Goal: Download file/media

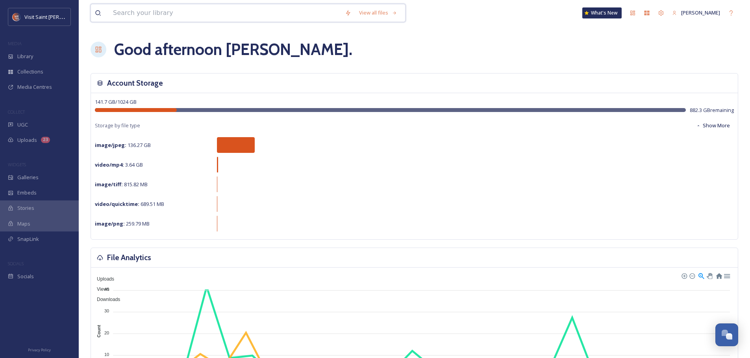
click at [188, 13] on input at bounding box center [225, 12] width 232 height 17
type input "marathon"
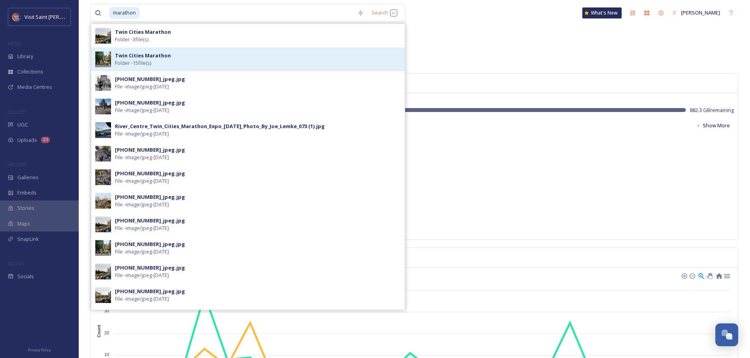
click at [165, 57] on strong "Twin Cities Marathon" at bounding box center [143, 55] width 56 height 7
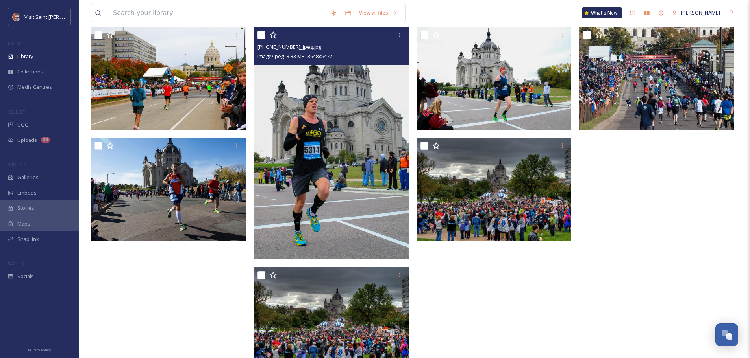
scroll to position [289, 0]
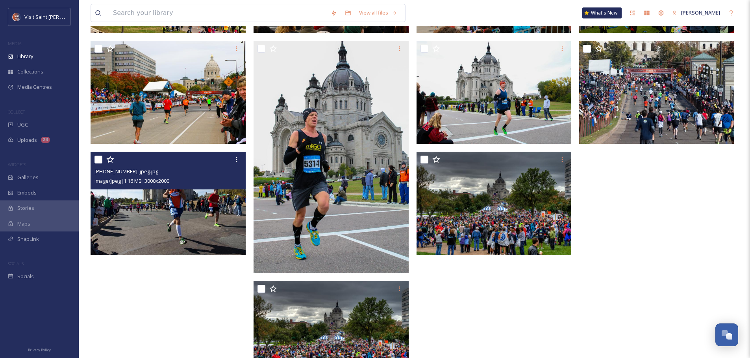
click at [201, 224] on img at bounding box center [168, 203] width 155 height 103
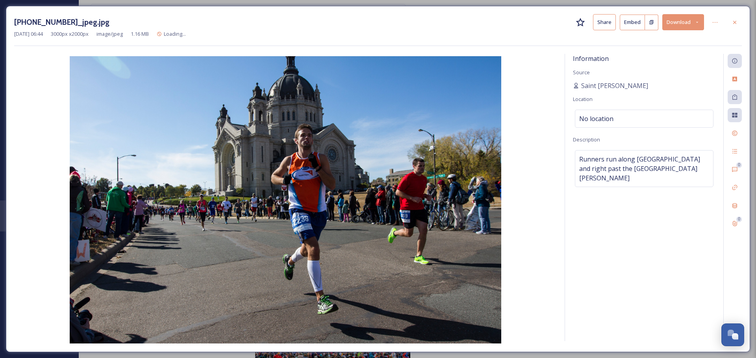
click at [694, 22] on button "Download" at bounding box center [683, 22] width 42 height 16
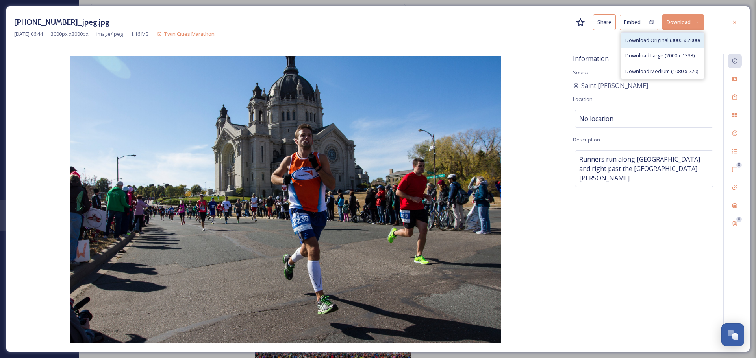
click at [670, 41] on span "Download Original (3000 x 2000)" at bounding box center [662, 40] width 74 height 7
click at [733, 25] on icon at bounding box center [734, 22] width 6 height 6
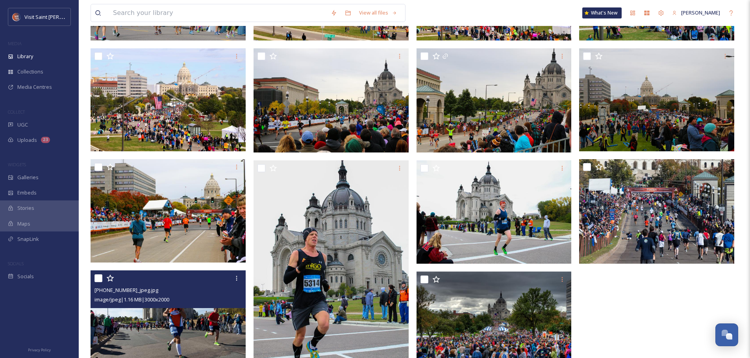
scroll to position [171, 0]
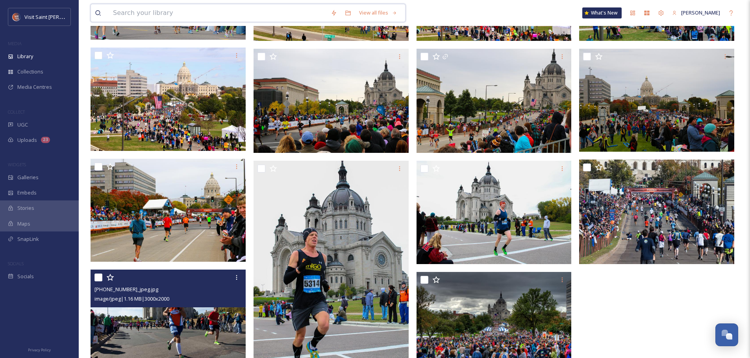
drag, startPoint x: 140, startPoint y: 6, endPoint x: 142, endPoint y: 11, distance: 4.5
click at [142, 11] on input at bounding box center [218, 12] width 218 height 17
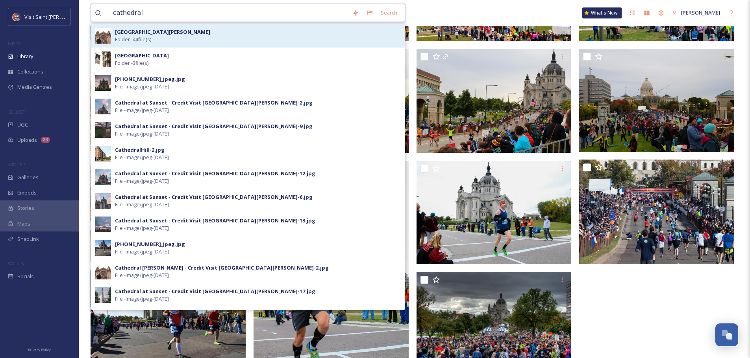
type input "cathedral"
click at [146, 36] on span "Folder - 44 file(s)" at bounding box center [133, 39] width 36 height 7
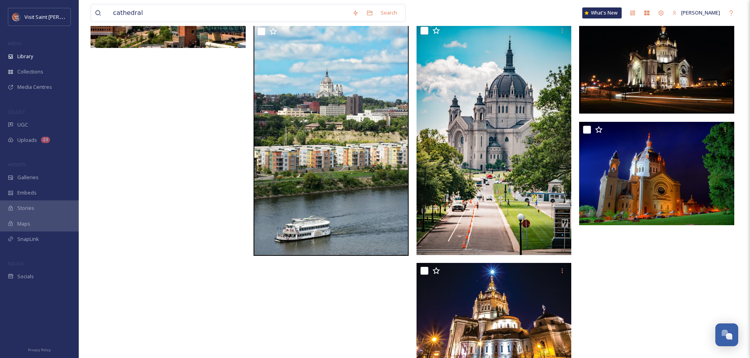
scroll to position [1495, 0]
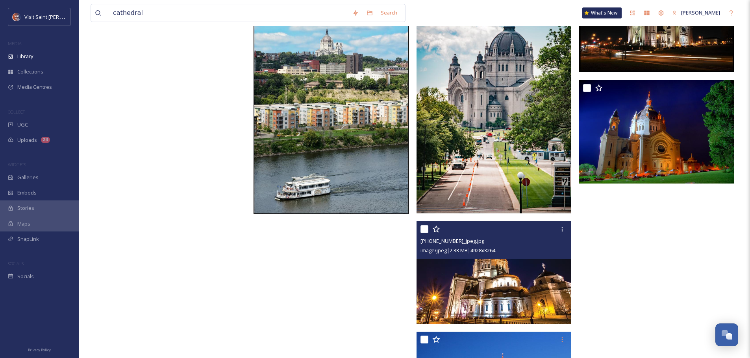
click at [517, 276] on img at bounding box center [493, 273] width 155 height 103
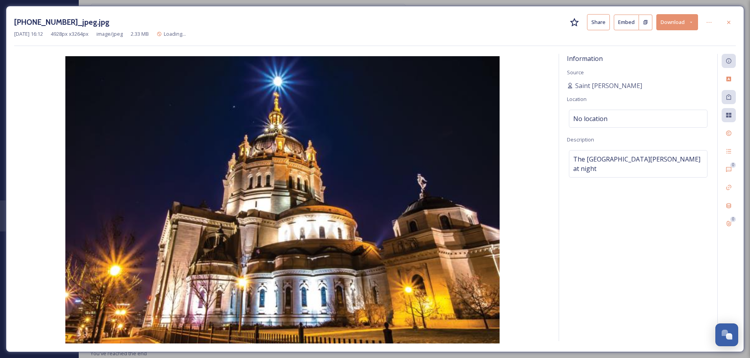
scroll to position [1489, 0]
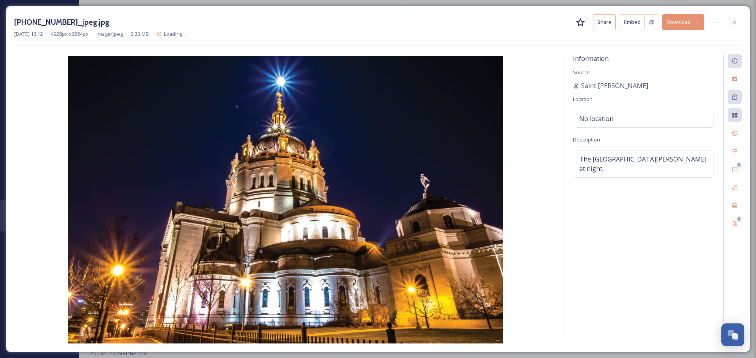
drag, startPoint x: 509, startPoint y: 281, endPoint x: 514, endPoint y: 276, distance: 6.4
drag, startPoint x: 514, startPoint y: 276, endPoint x: 687, endPoint y: 25, distance: 305.8
click at [687, 24] on button "Download" at bounding box center [683, 22] width 42 height 16
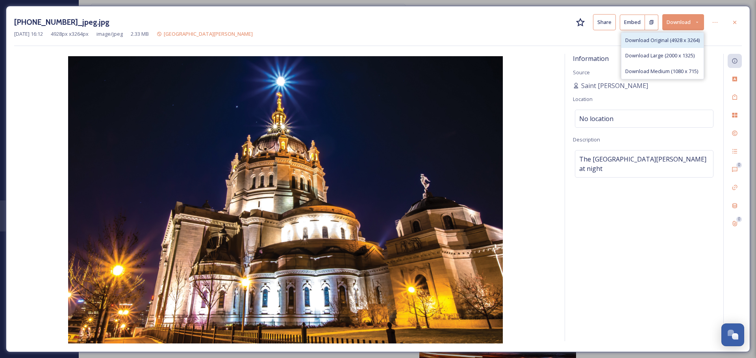
click at [666, 40] on span "Download Original (4928 x 3264)" at bounding box center [662, 40] width 74 height 7
click at [732, 23] on icon at bounding box center [734, 22] width 6 height 6
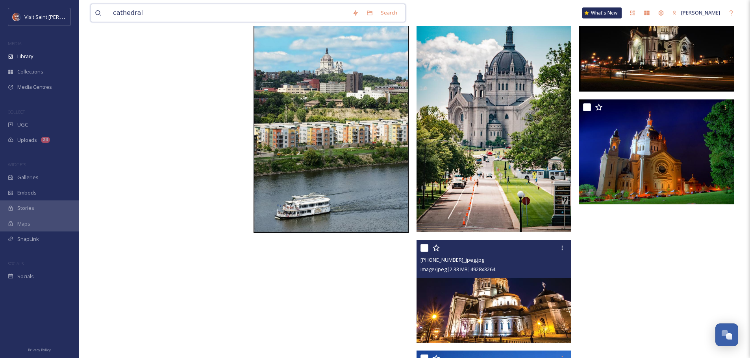
click at [148, 17] on input "cathedral" at bounding box center [228, 12] width 239 height 17
type input "member meeting"
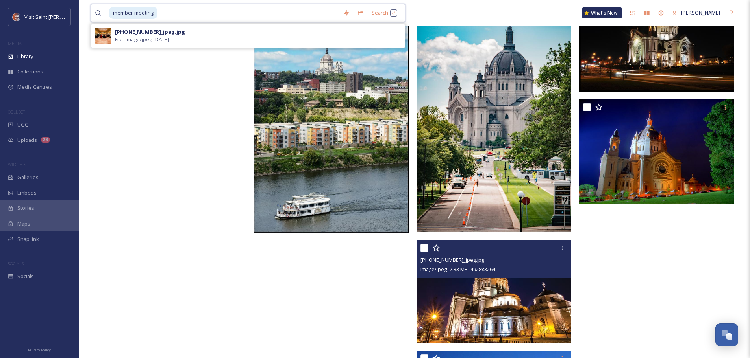
click at [176, 11] on input at bounding box center [248, 12] width 181 height 17
type input "m"
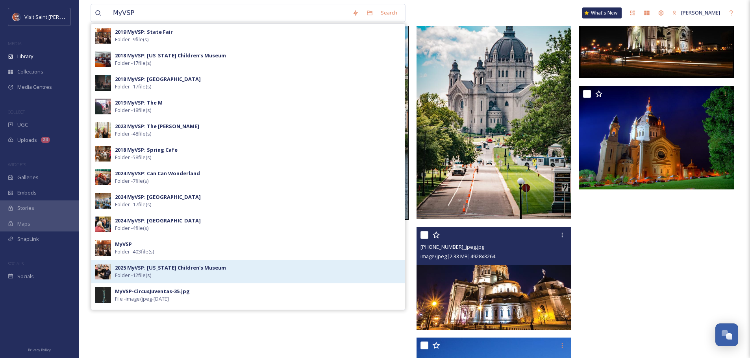
click at [132, 274] on span "Folder - 12 file(s)" at bounding box center [133, 275] width 36 height 7
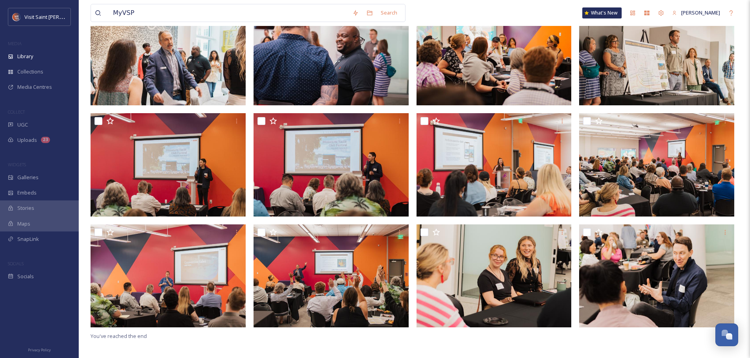
scroll to position [107, 0]
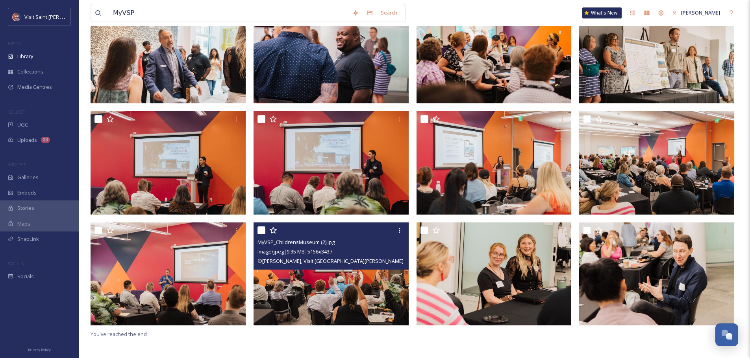
click at [352, 309] on img at bounding box center [330, 273] width 155 height 103
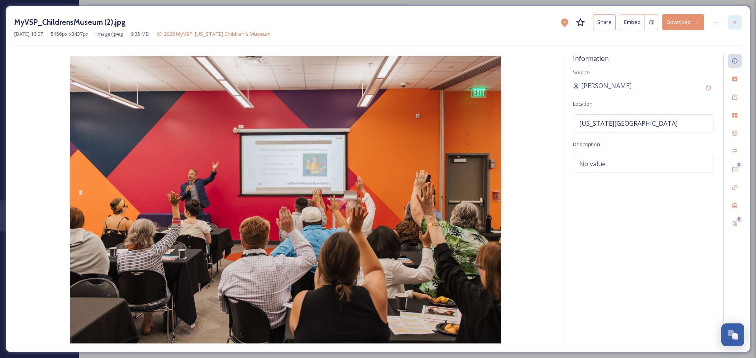
click at [735, 25] on icon at bounding box center [734, 22] width 6 height 6
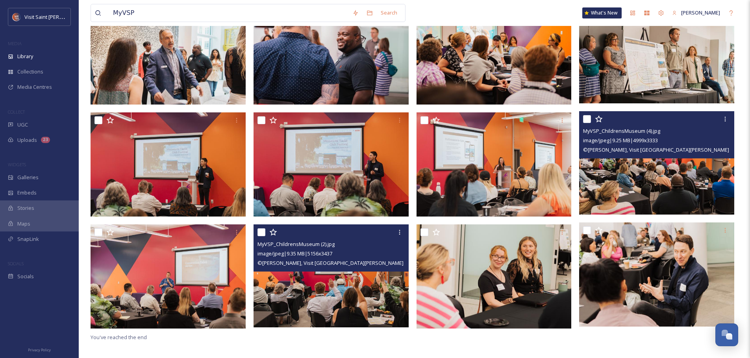
click at [644, 177] on img at bounding box center [656, 162] width 155 height 103
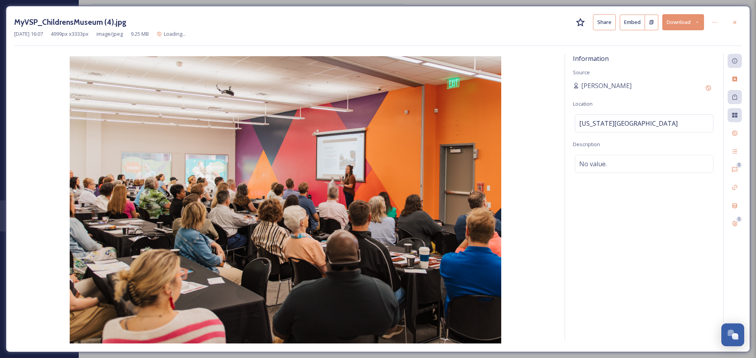
click at [682, 30] on button "Download" at bounding box center [683, 22] width 42 height 16
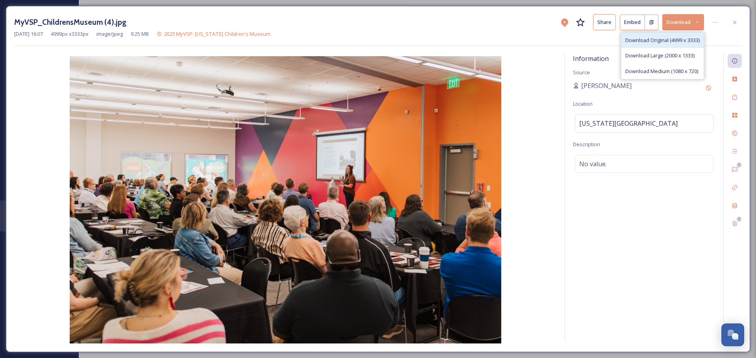
click at [661, 42] on span "Download Original (4999 x 3333)" at bounding box center [662, 40] width 74 height 7
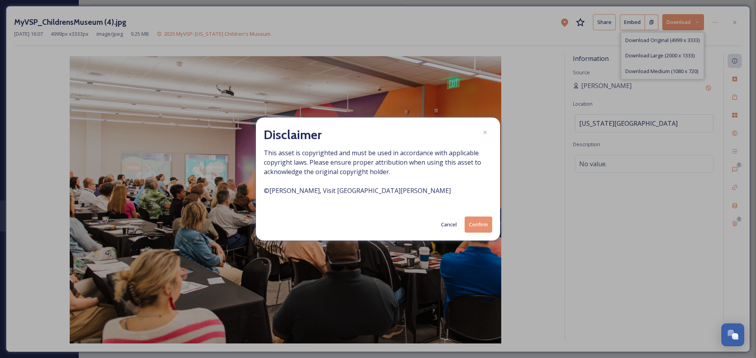
click at [484, 223] on button "Confirm" at bounding box center [478, 225] width 28 height 16
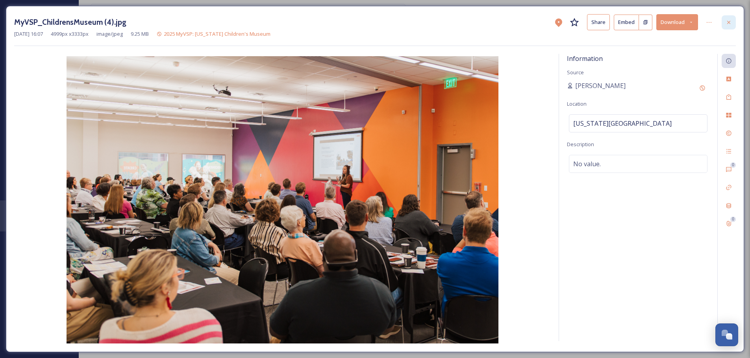
click at [728, 24] on icon at bounding box center [728, 22] width 6 height 6
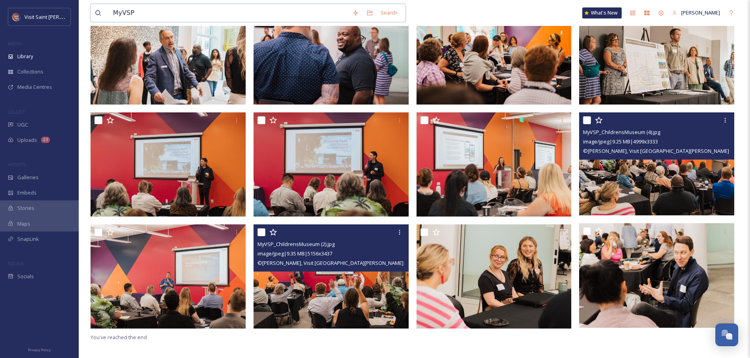
click at [163, 13] on input "MyVSP" at bounding box center [228, 12] width 239 height 17
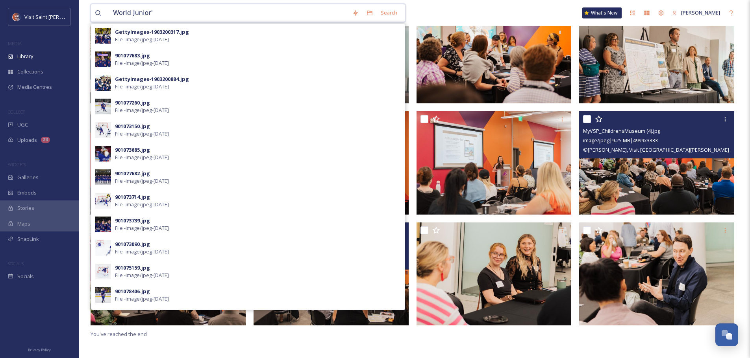
type input "World Junior's"
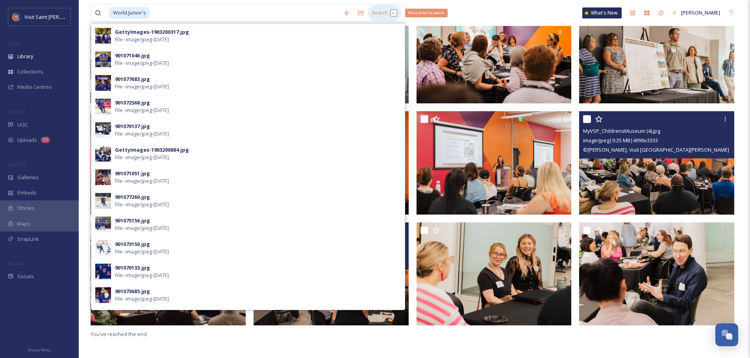
click at [381, 15] on div "Search Press Enter to search" at bounding box center [384, 12] width 33 height 15
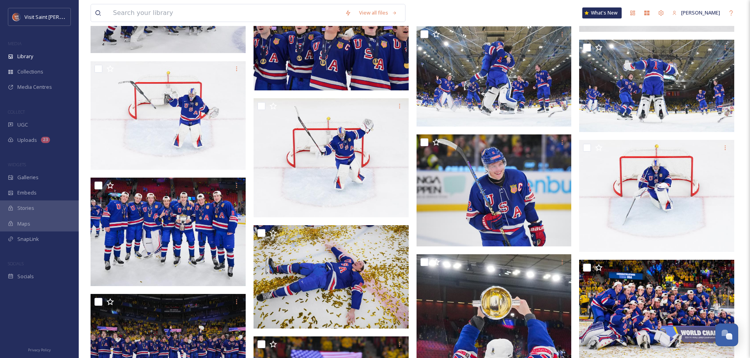
scroll to position [315, 0]
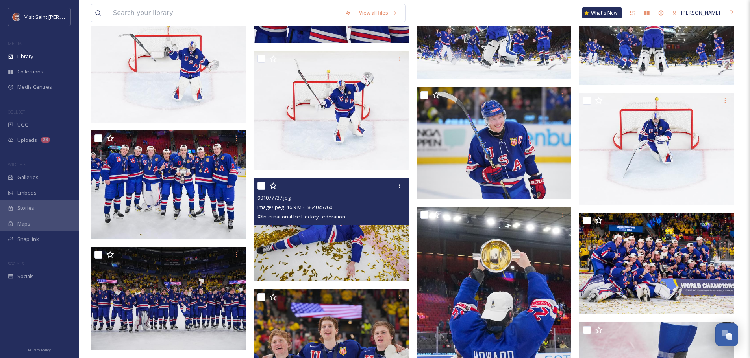
click at [363, 234] on img at bounding box center [330, 229] width 155 height 103
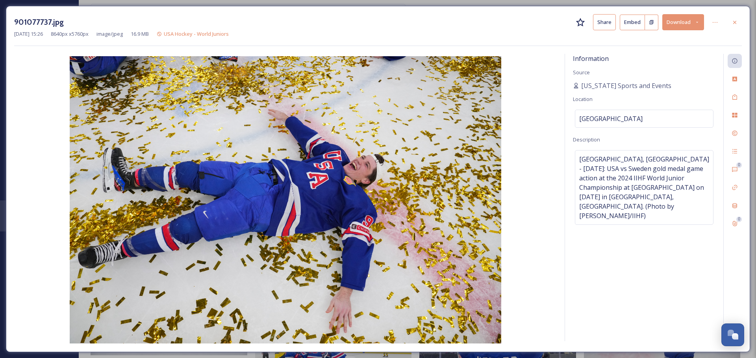
click at [695, 22] on icon at bounding box center [696, 22] width 5 height 5
click at [657, 43] on span "Download Original (8640 x 5760)" at bounding box center [662, 40] width 74 height 7
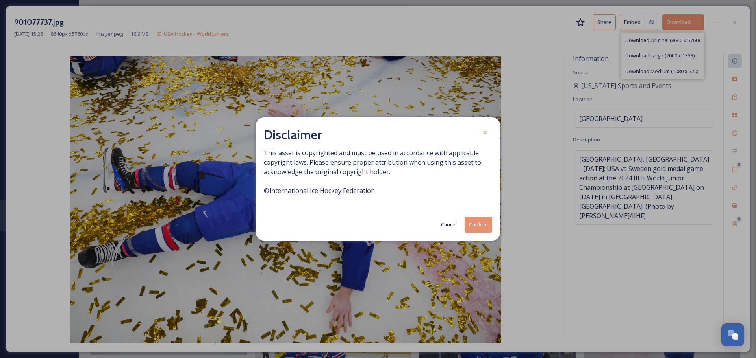
click at [480, 224] on button "Confirm" at bounding box center [478, 225] width 28 height 16
